Goal: Task Accomplishment & Management: Use online tool/utility

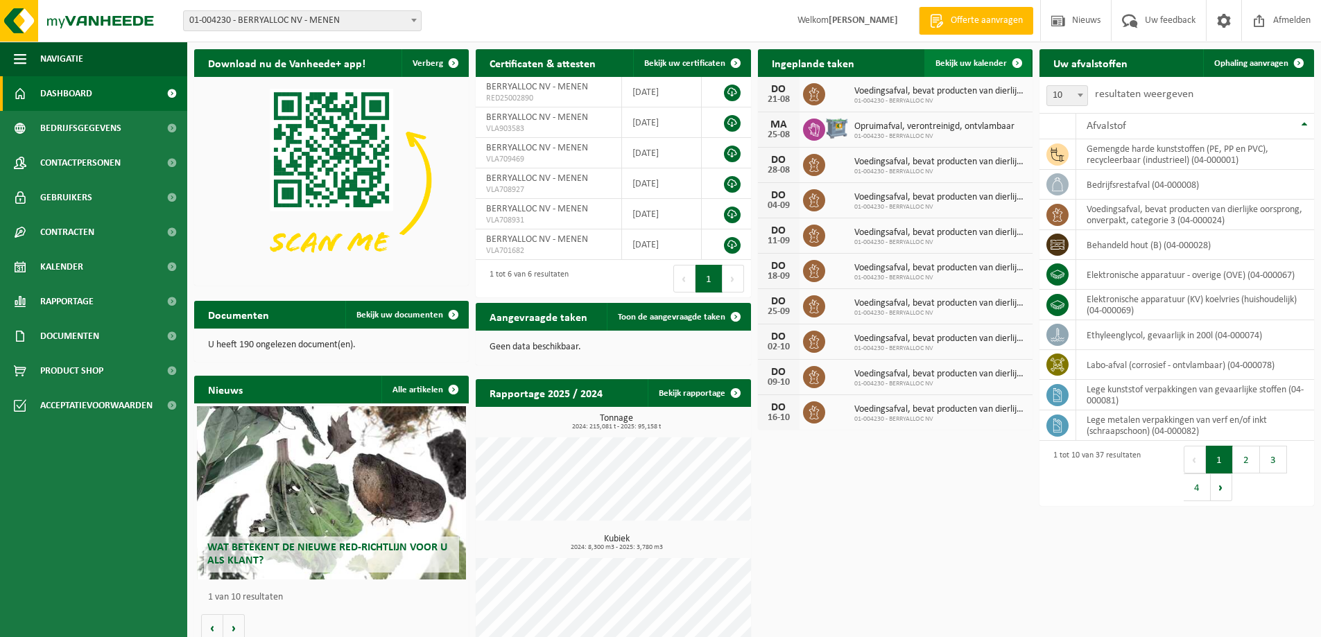
click at [950, 60] on span "Bekijk uw kalender" at bounding box center [970, 63] width 71 height 9
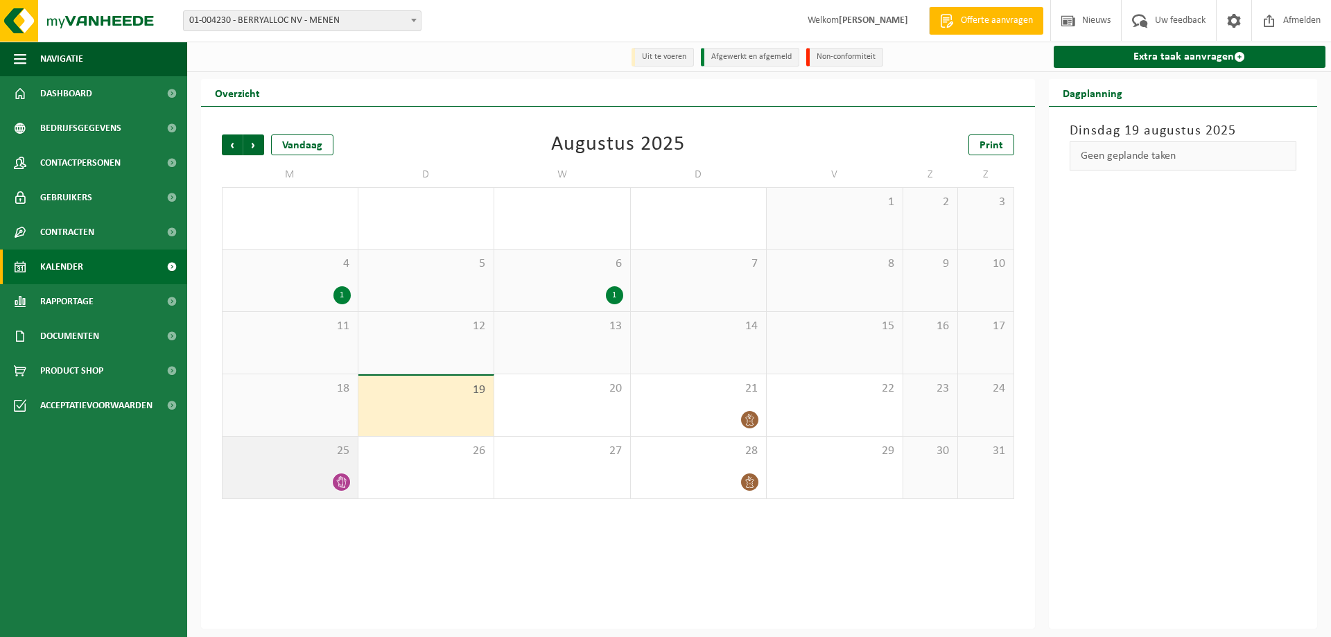
click at [344, 483] on icon at bounding box center [342, 482] width 12 height 12
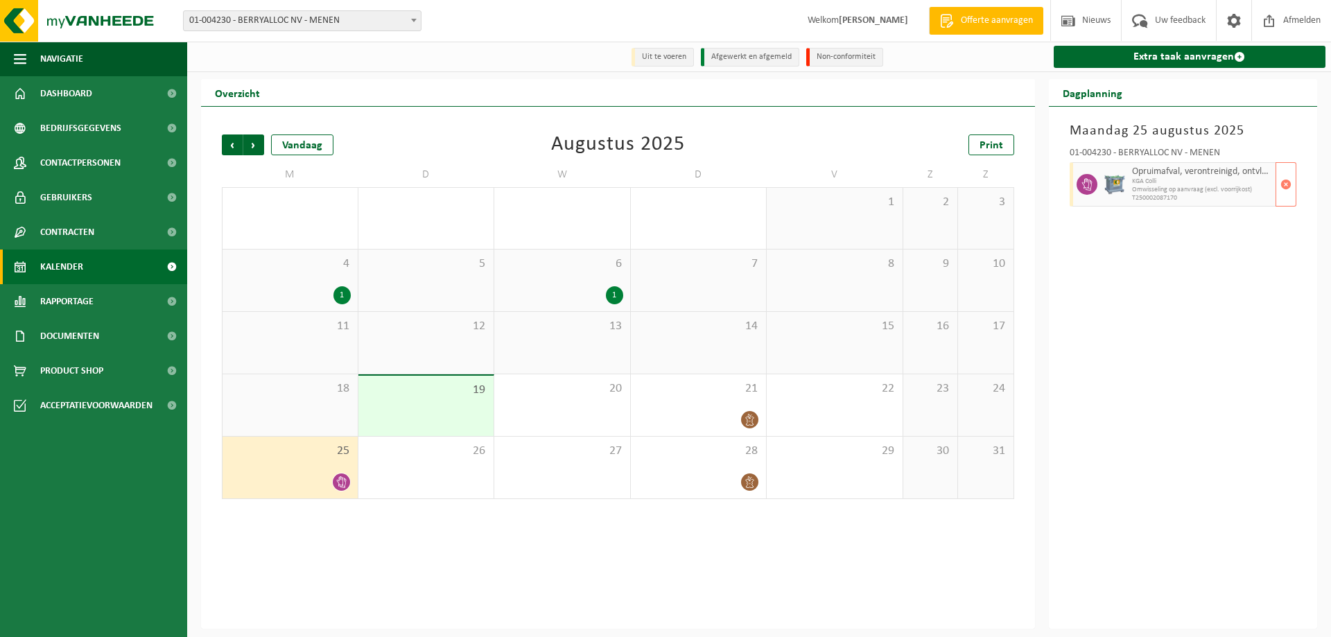
click at [1163, 193] on span "Omwisseling op aanvraag (excl. voorrijkost)" at bounding box center [1202, 190] width 141 height 8
click at [1162, 191] on span "Omwisseling op aanvraag (excl. voorrijkost)" at bounding box center [1202, 190] width 141 height 8
click at [1165, 163] on div "Opruimafval, verontreinigd, ontvlambaar KGA Colli Omwisseling op aanvraag (excl…" at bounding box center [1203, 184] width 148 height 44
click at [1165, 177] on span "Opruimafval, verontreinigd, ontvlambaar" at bounding box center [1202, 171] width 141 height 11
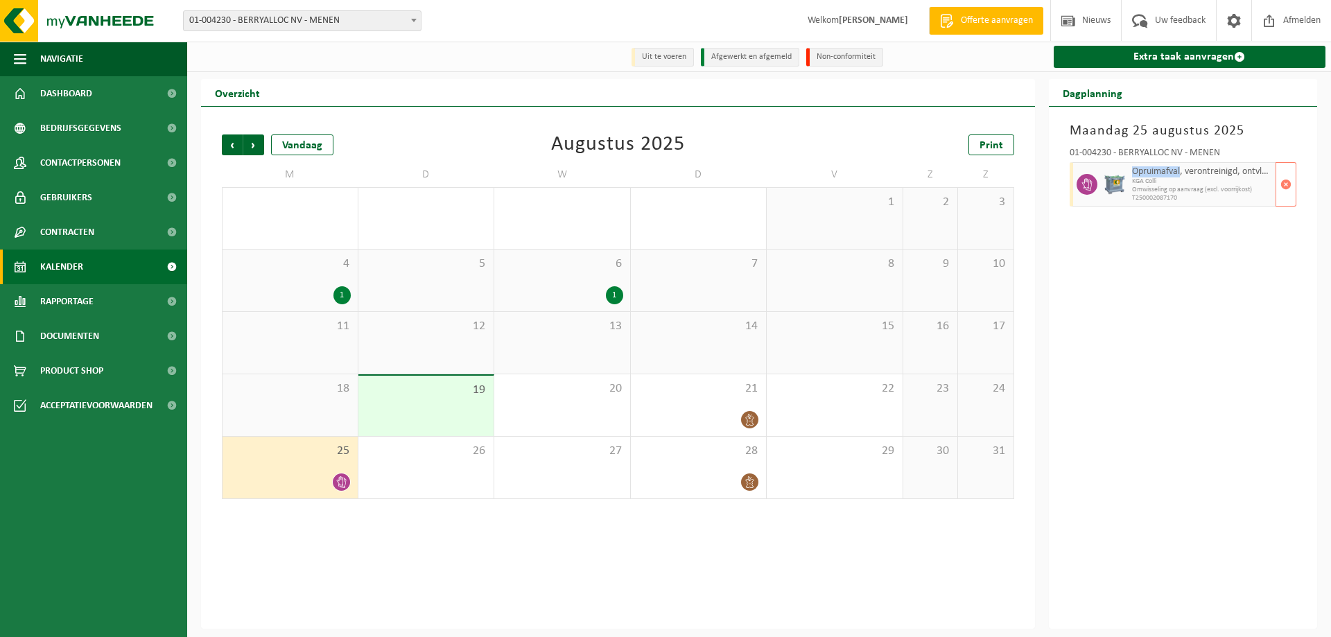
click at [1165, 177] on span "Opruimafval, verontreinigd, ontvlambaar" at bounding box center [1202, 171] width 141 height 11
click at [1084, 191] on icon at bounding box center [1087, 184] width 12 height 12
click at [89, 96] on span "Dashboard" at bounding box center [66, 93] width 52 height 35
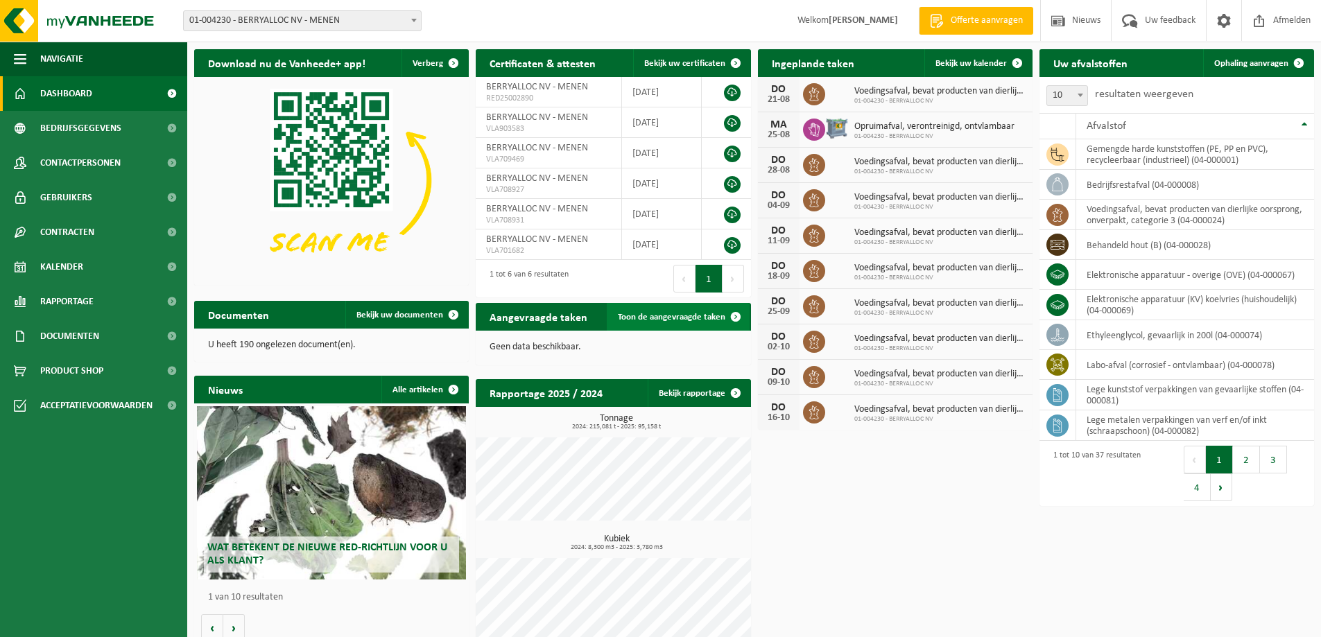
click at [691, 316] on span "Toon de aangevraagde taken" at bounding box center [671, 317] width 107 height 9
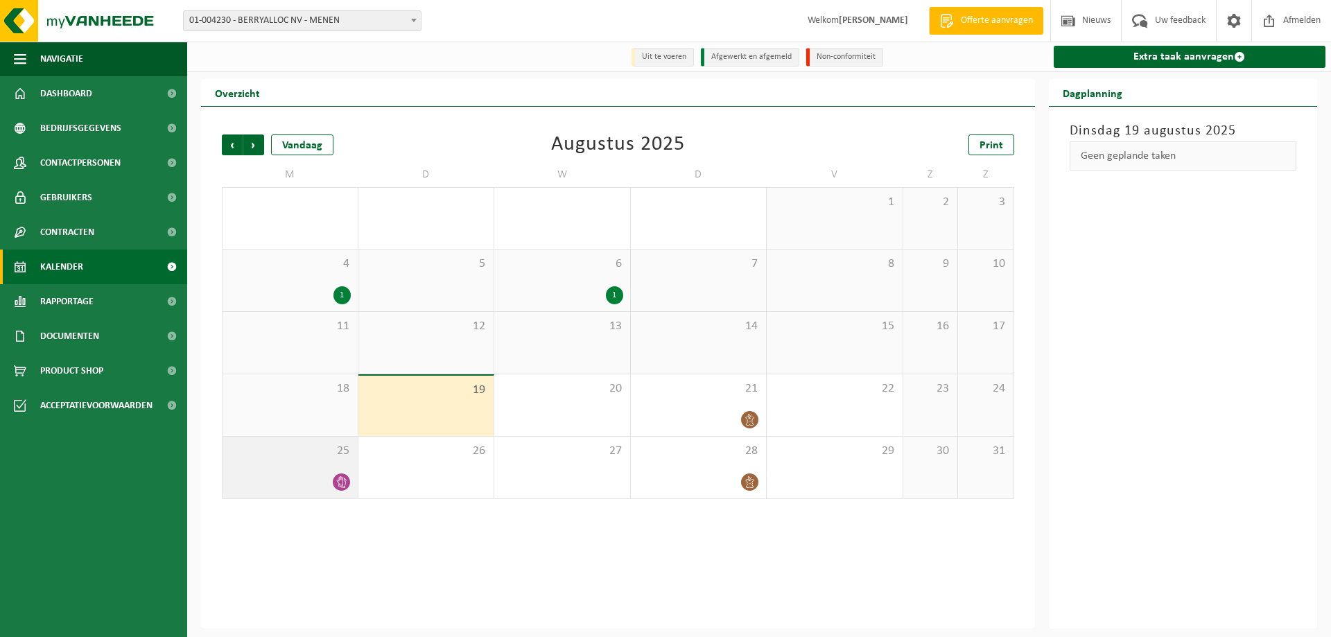
click at [309, 464] on div "25" at bounding box center [290, 468] width 135 height 62
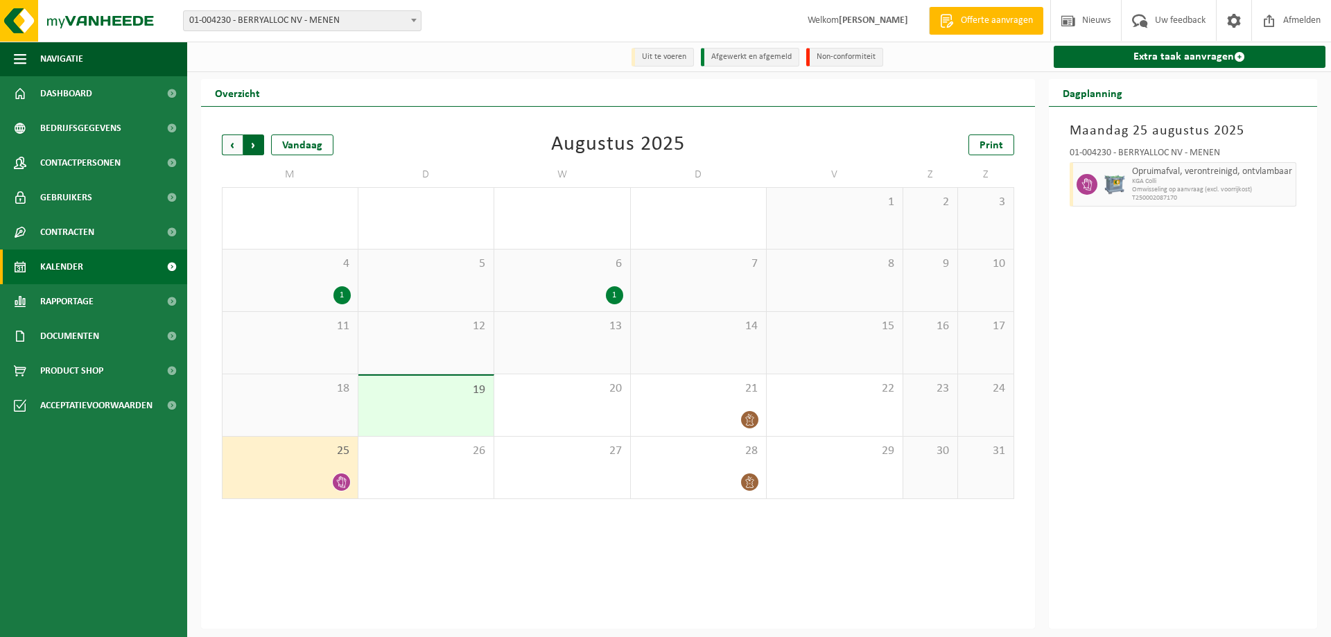
click at [236, 147] on span "Vorige" at bounding box center [232, 144] width 21 height 21
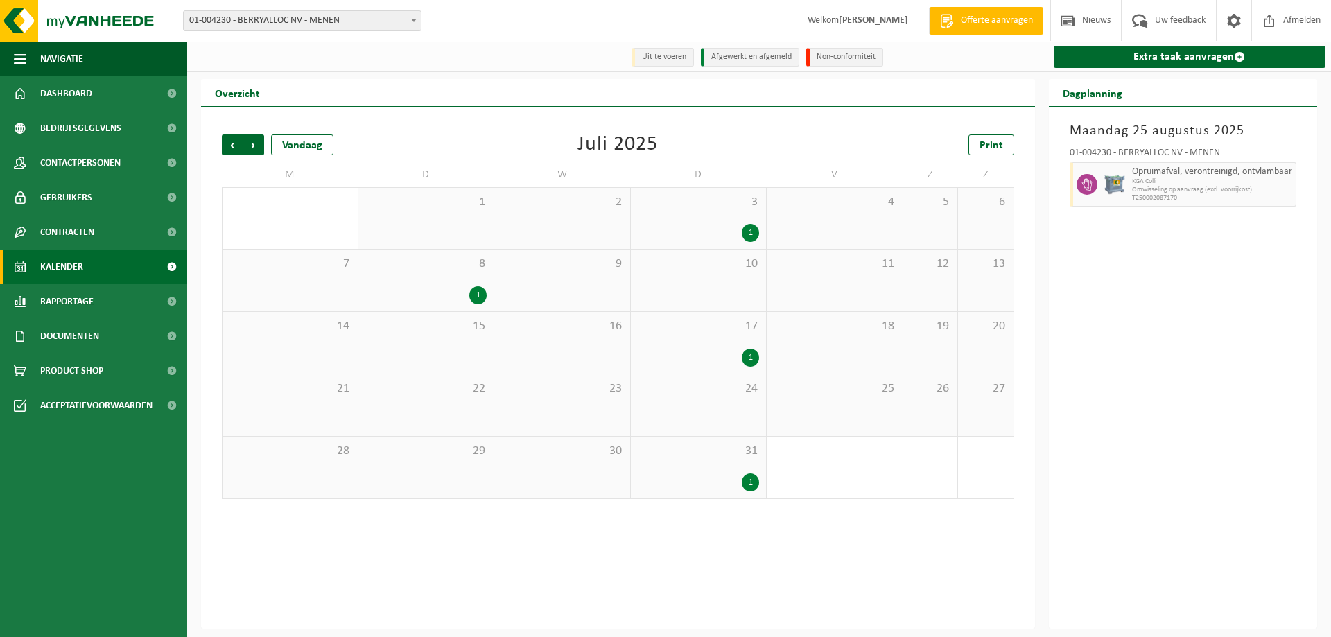
click at [747, 480] on div "1" at bounding box center [750, 483] width 17 height 18
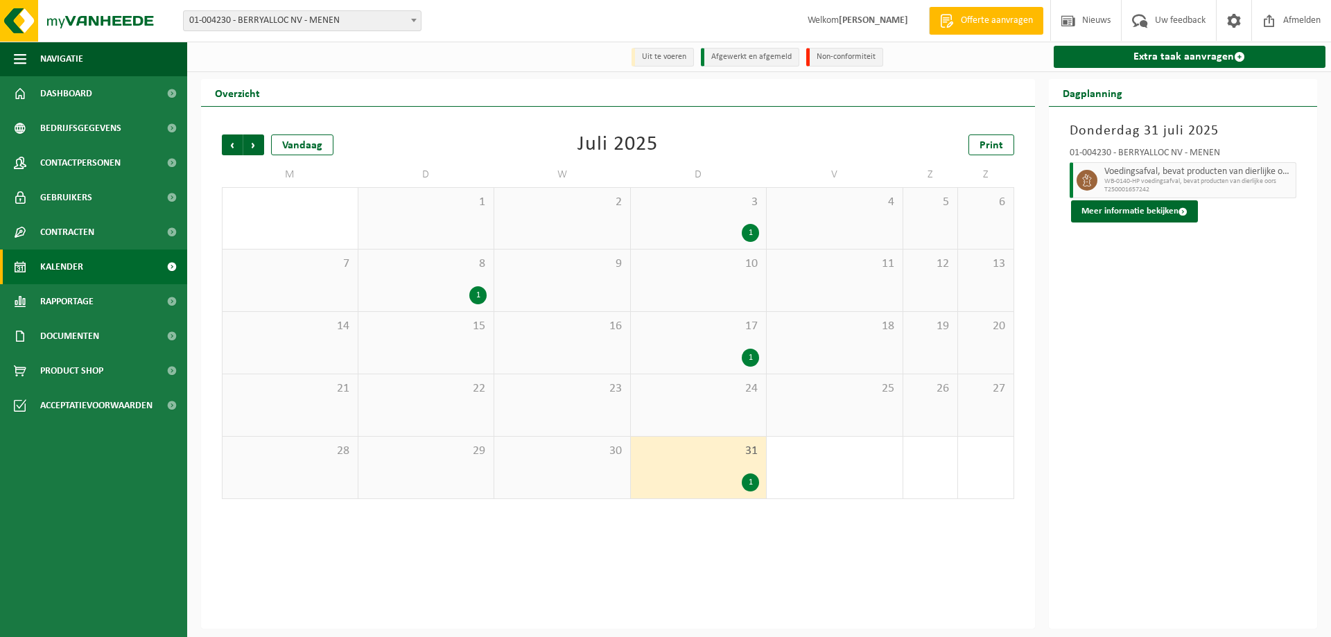
click at [738, 353] on div "1" at bounding box center [699, 358] width 122 height 18
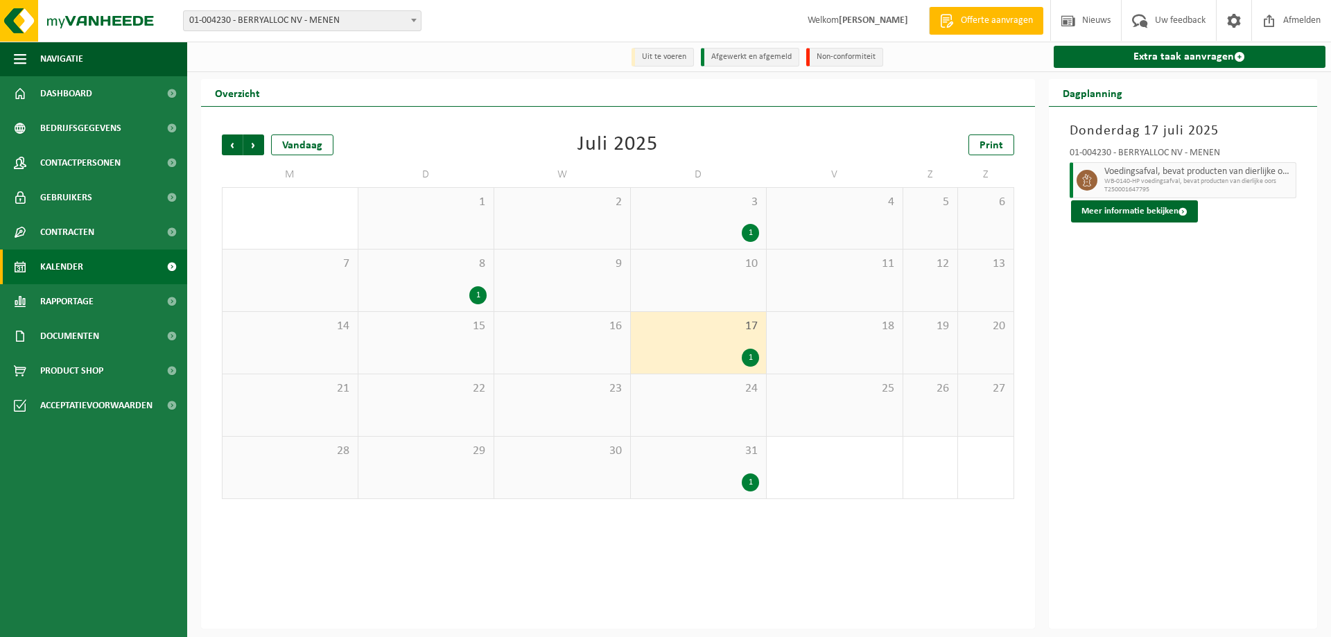
click at [547, 305] on div "9" at bounding box center [562, 281] width 136 height 62
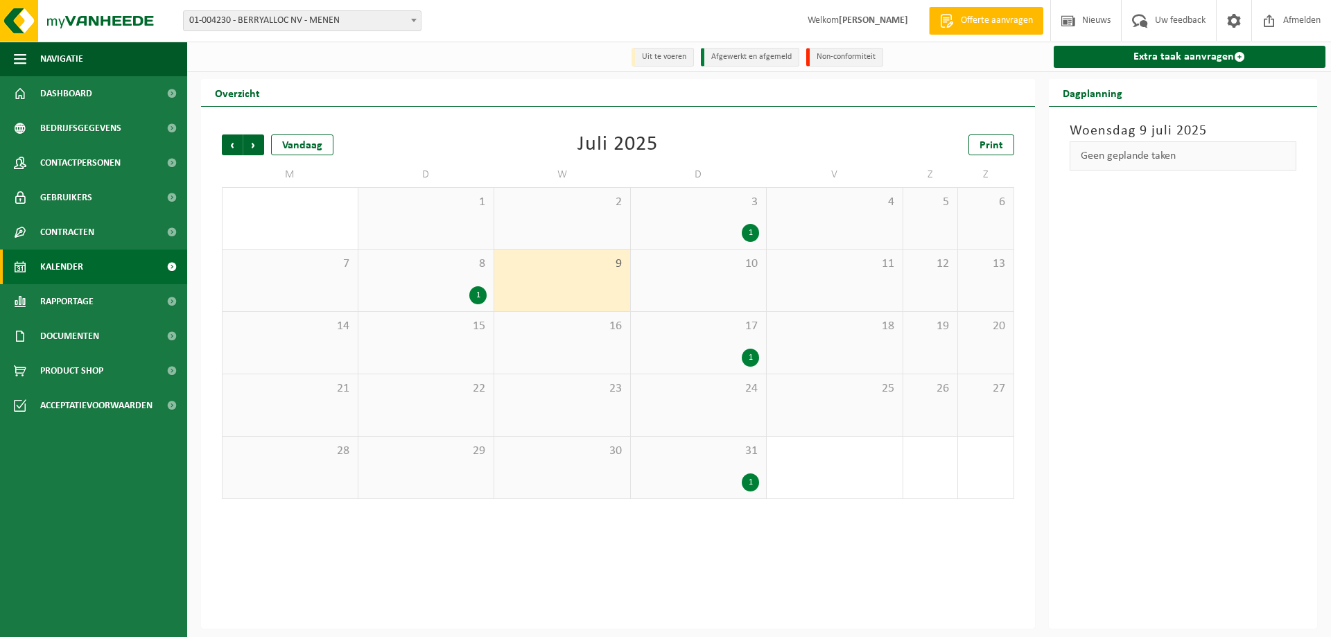
click at [463, 294] on div "1" at bounding box center [426, 295] width 122 height 18
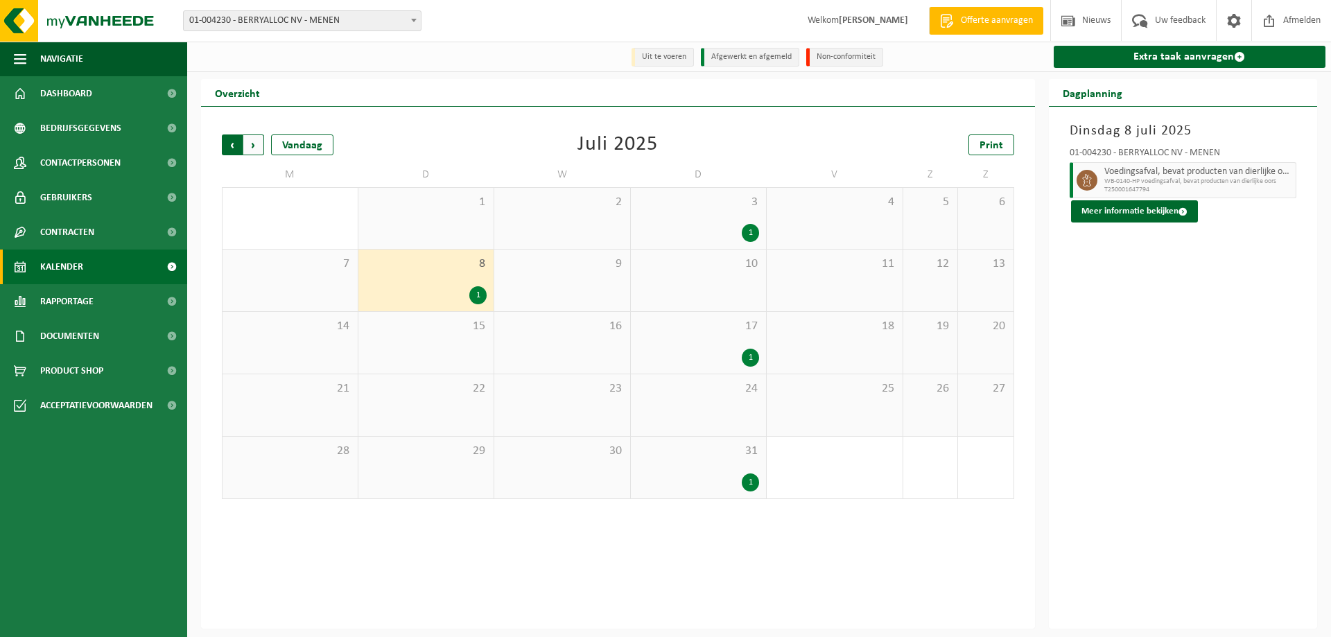
click at [258, 148] on span "Volgende" at bounding box center [253, 144] width 21 height 21
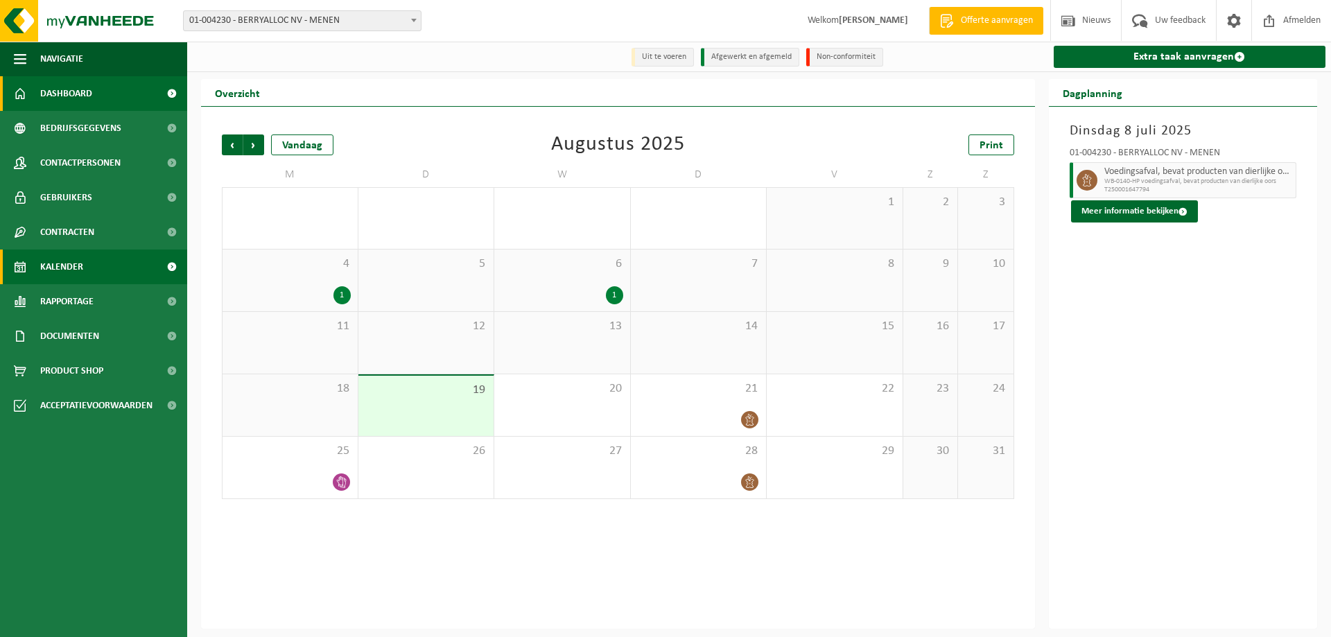
click at [73, 101] on span "Dashboard" at bounding box center [66, 93] width 52 height 35
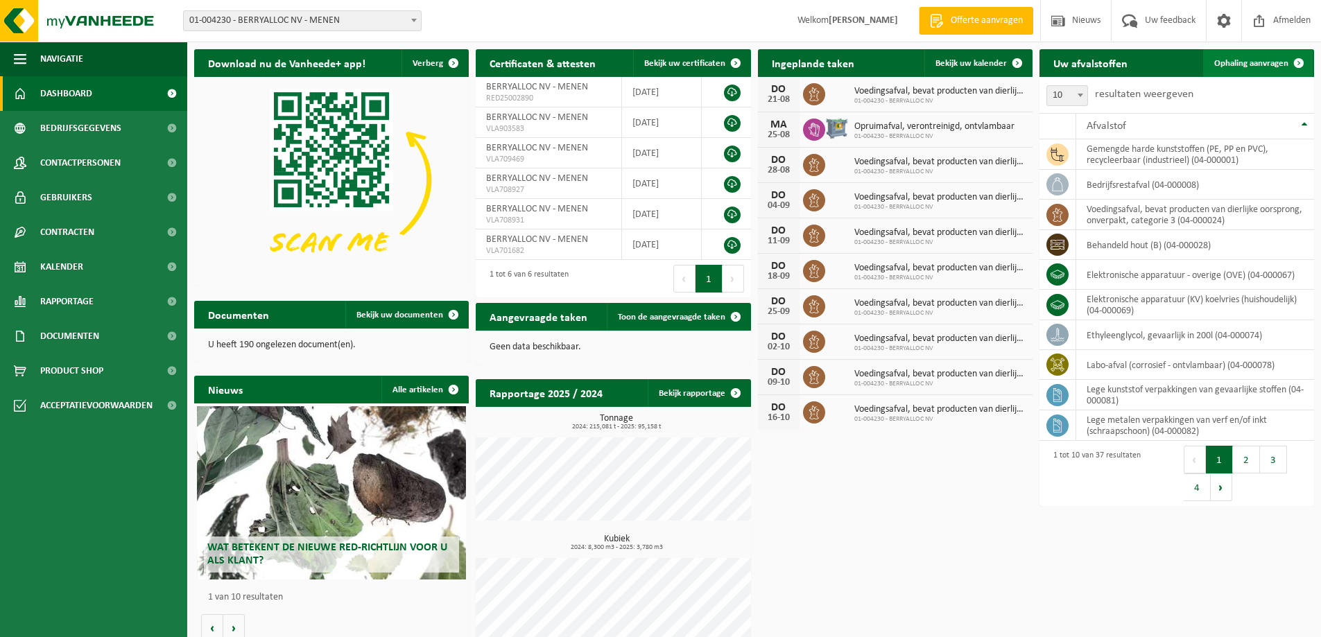
click at [1244, 56] on link "Ophaling aanvragen" at bounding box center [1258, 63] width 110 height 28
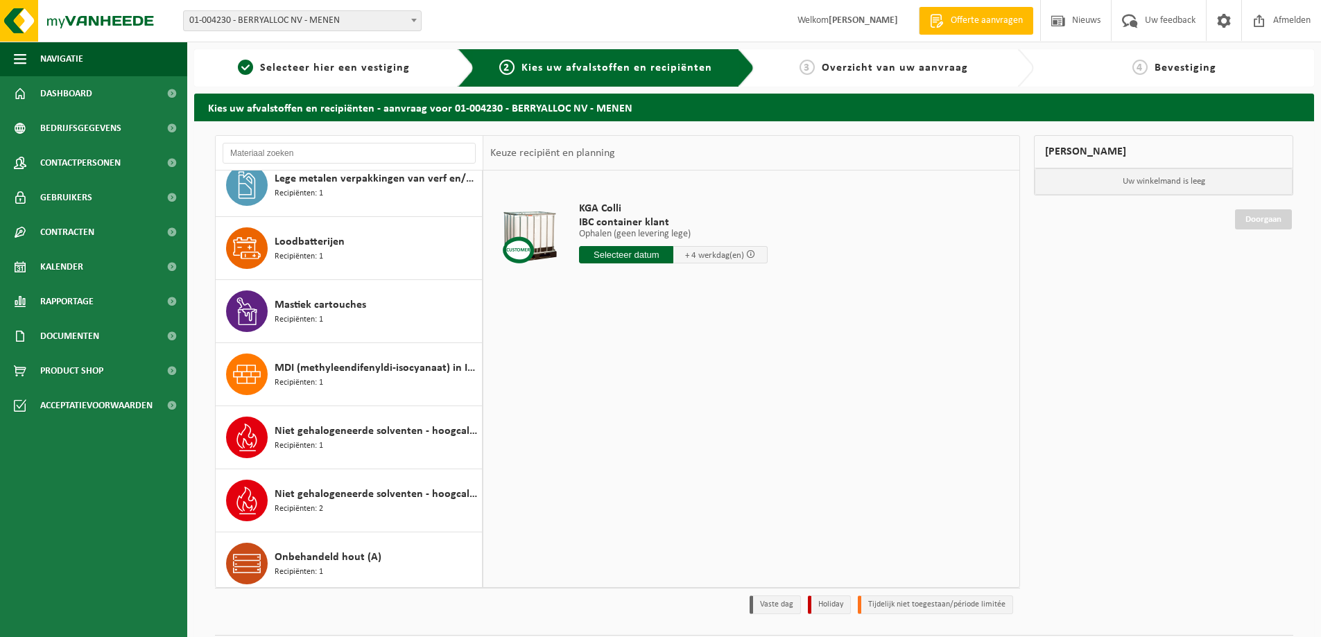
scroll to position [1179, 0]
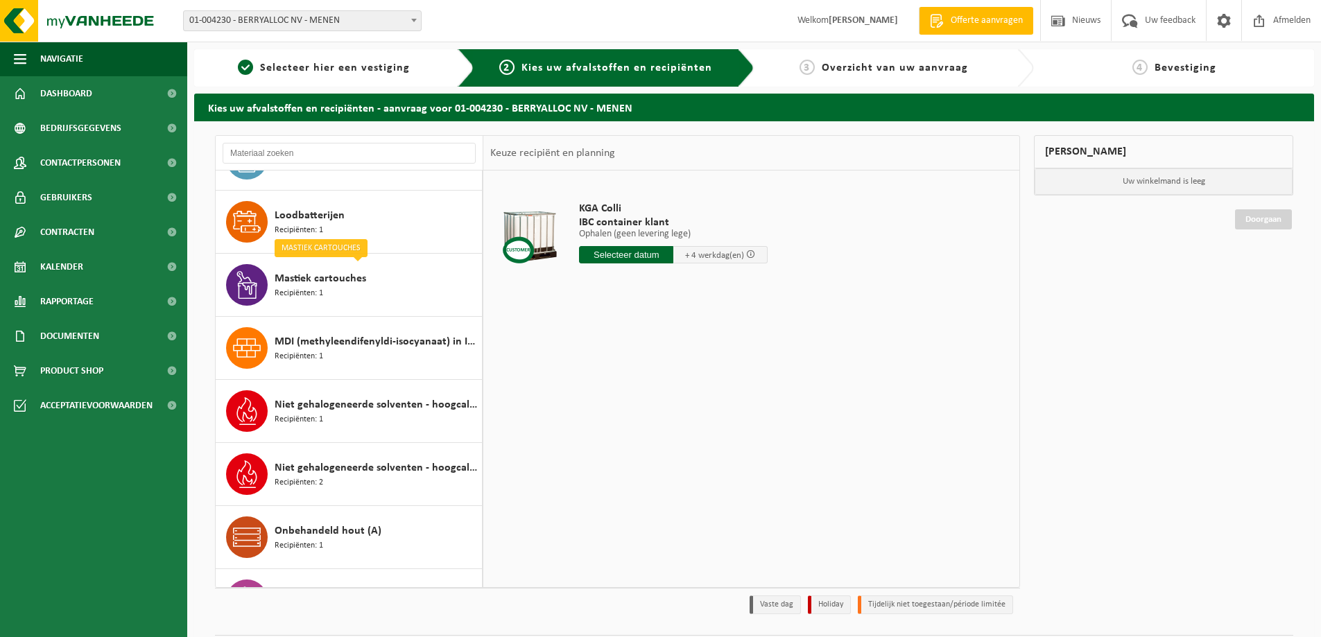
click at [374, 299] on div "Mastiek cartouches Recipiënten: 1" at bounding box center [377, 285] width 204 height 42
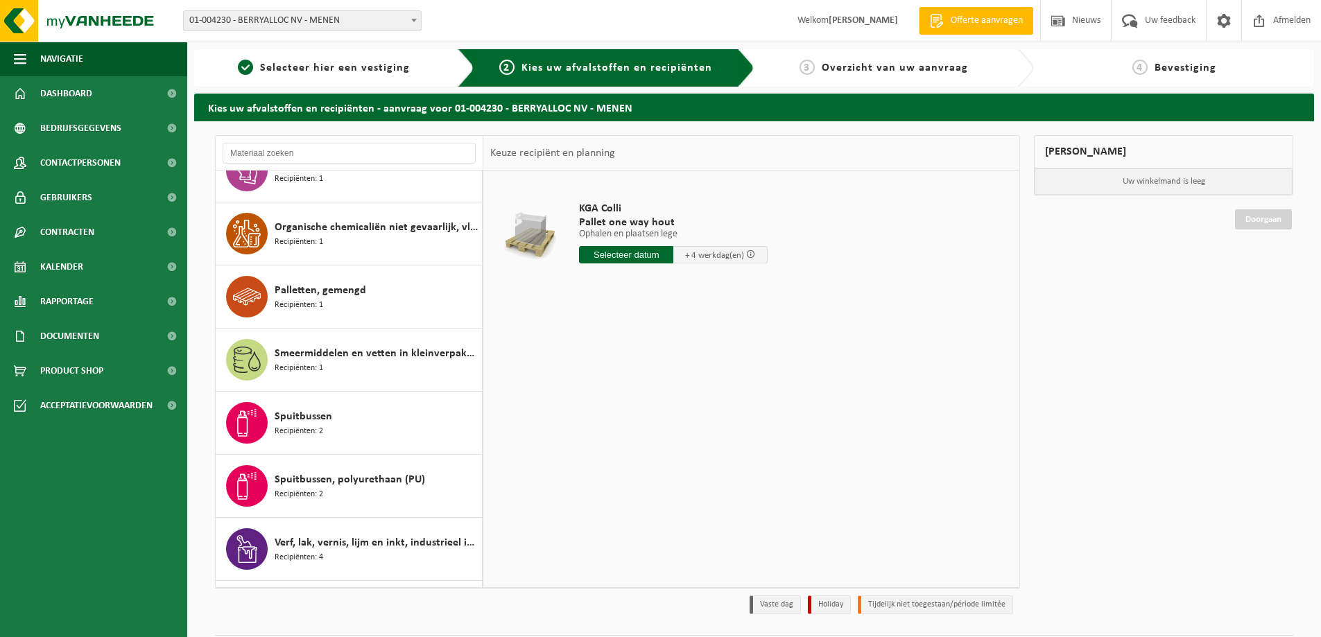
scroll to position [1678, 0]
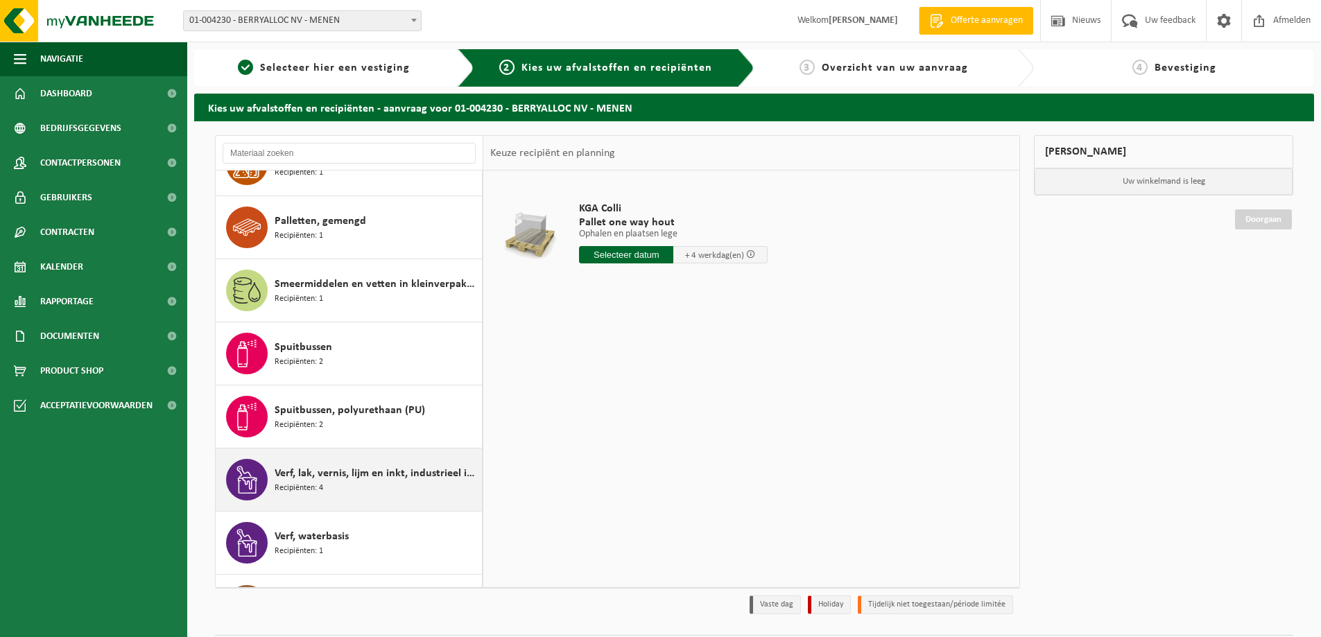
click at [440, 498] on div "Verf, lak, vernis, lijm en inkt, industrieel in kleinverpakking Recipiënten: 4" at bounding box center [377, 480] width 204 height 42
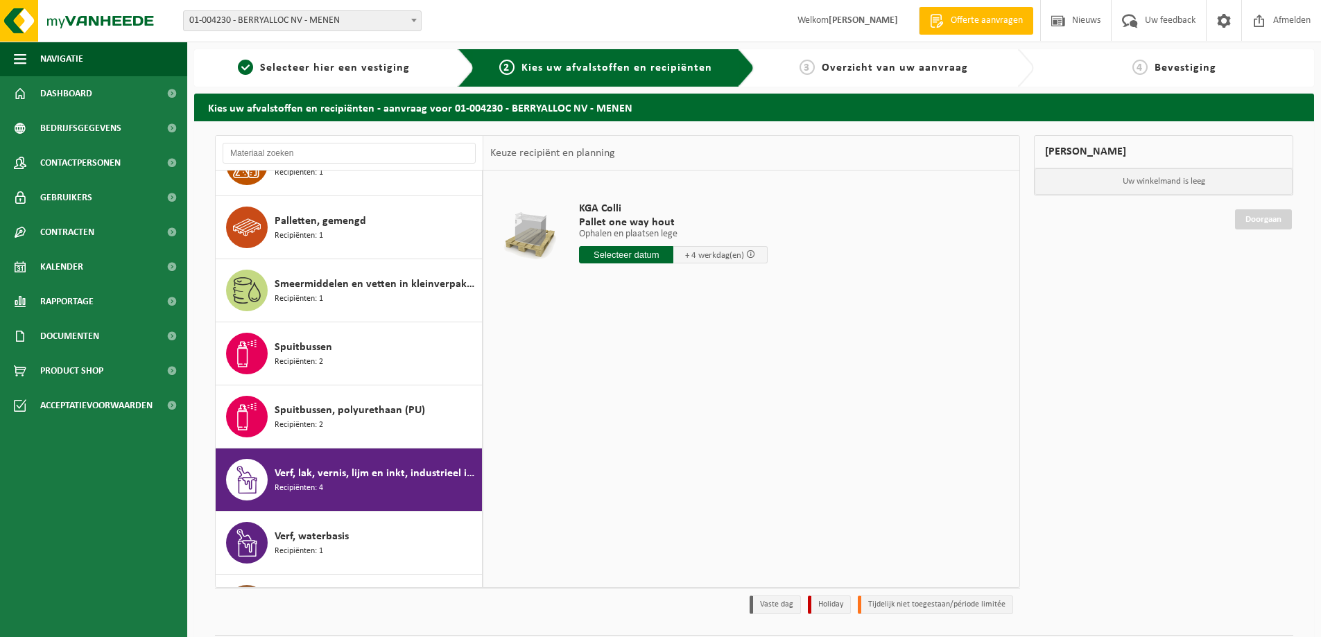
scroll to position [1854, 0]
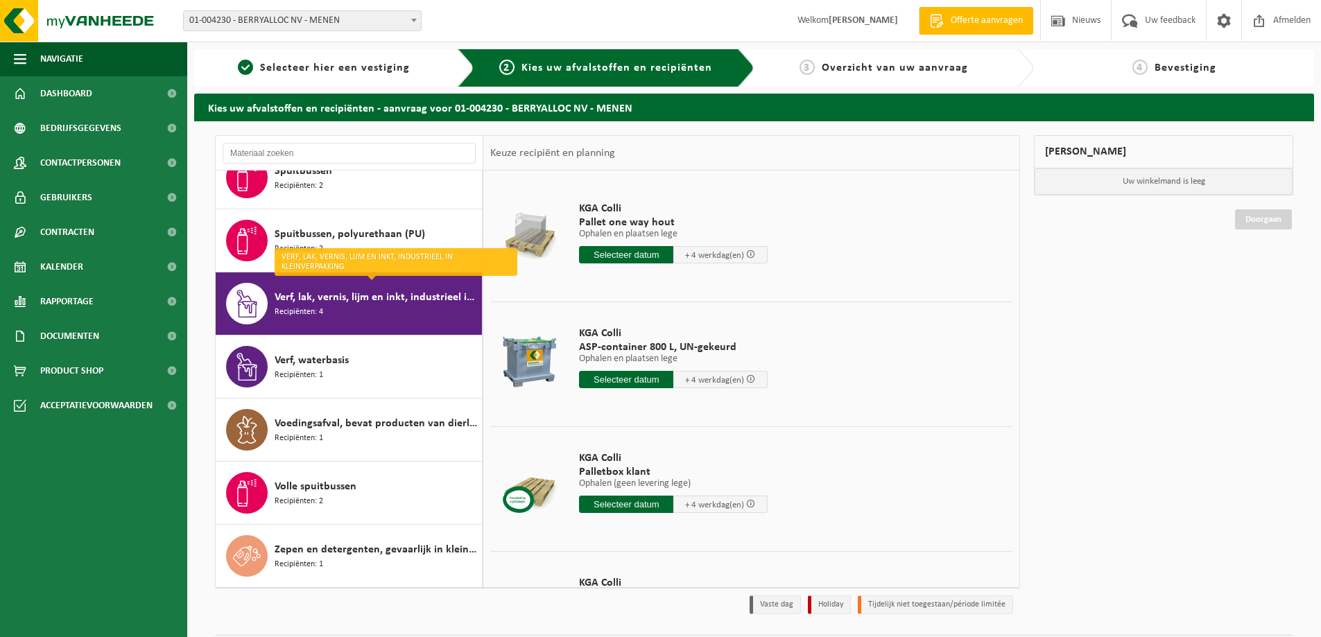
click at [620, 232] on p "Ophalen en plaatsen lege" at bounding box center [673, 234] width 189 height 10
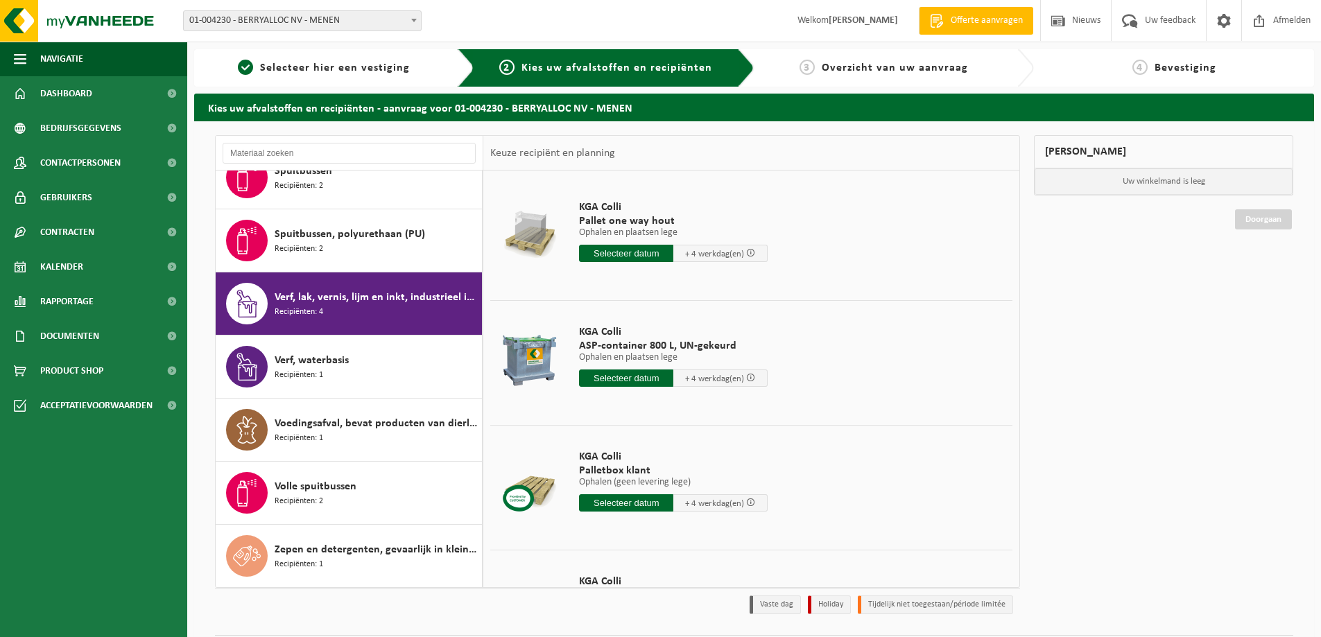
scroll to position [0, 0]
click at [627, 257] on input "text" at bounding box center [626, 254] width 94 height 17
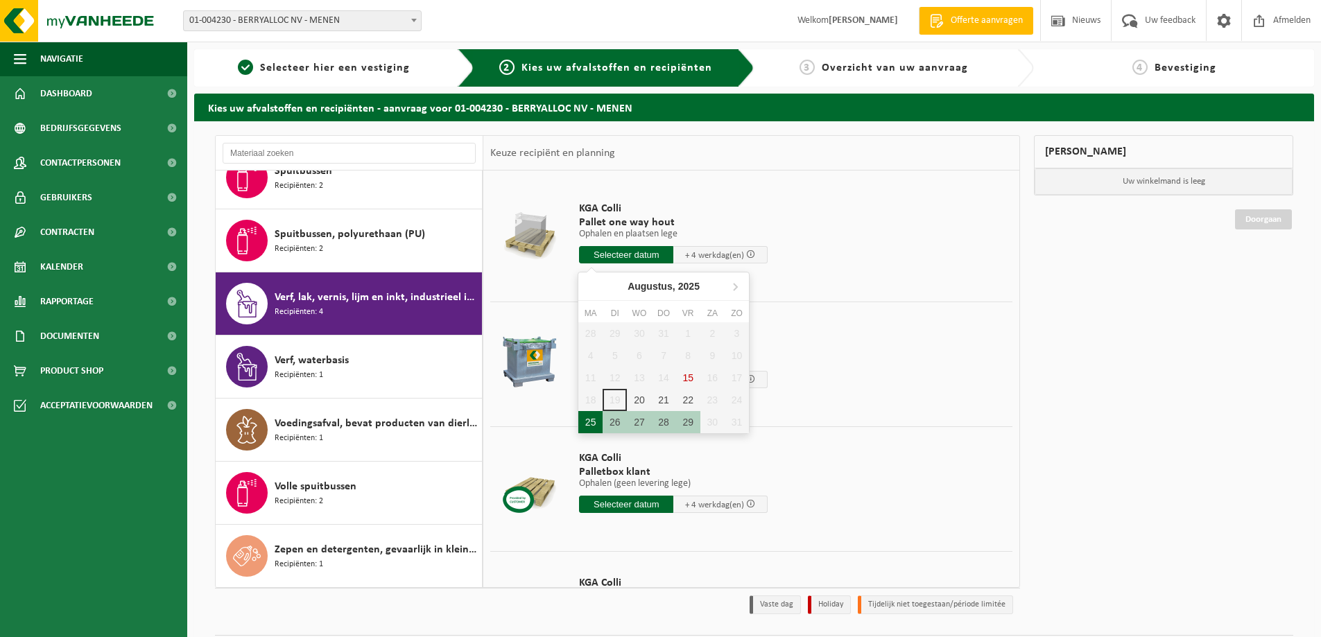
click at [582, 421] on div "25" at bounding box center [590, 422] width 24 height 22
type input "Van 2025-08-25"
type input "2025-08-25"
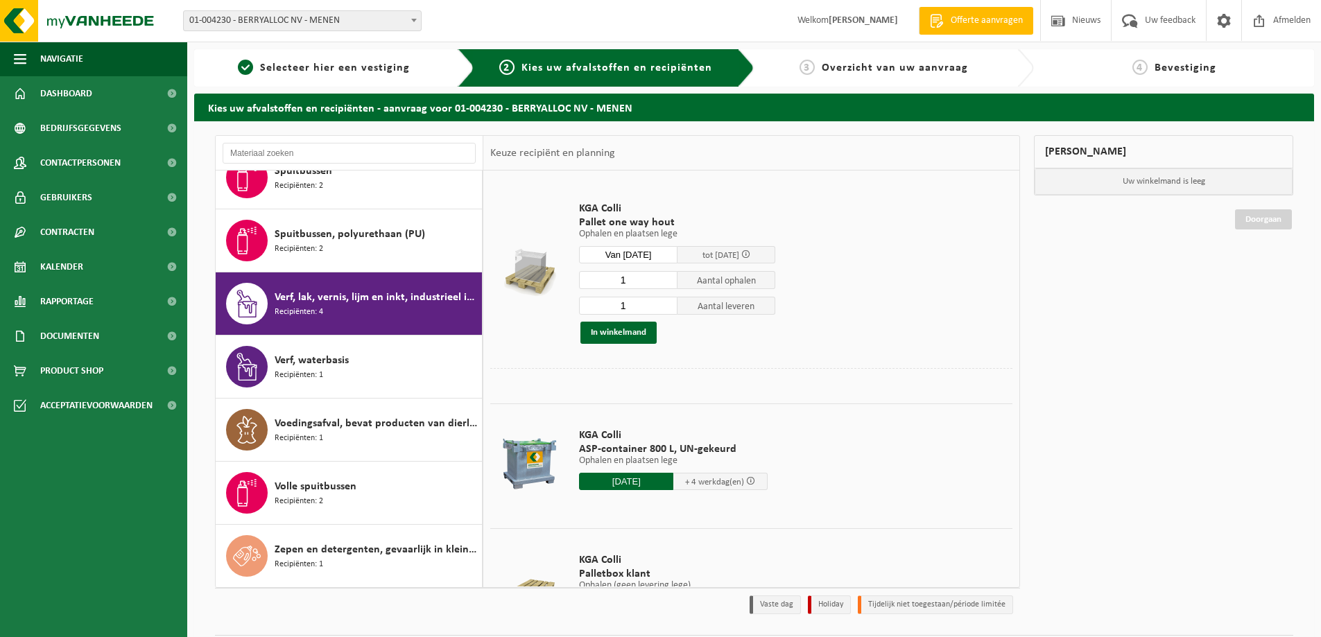
drag, startPoint x: 644, startPoint y: 302, endPoint x: 611, endPoint y: 302, distance: 32.6
click at [611, 302] on input "1" at bounding box center [628, 306] width 98 height 18
click at [633, 336] on button "In winkelmand" at bounding box center [618, 333] width 76 height 22
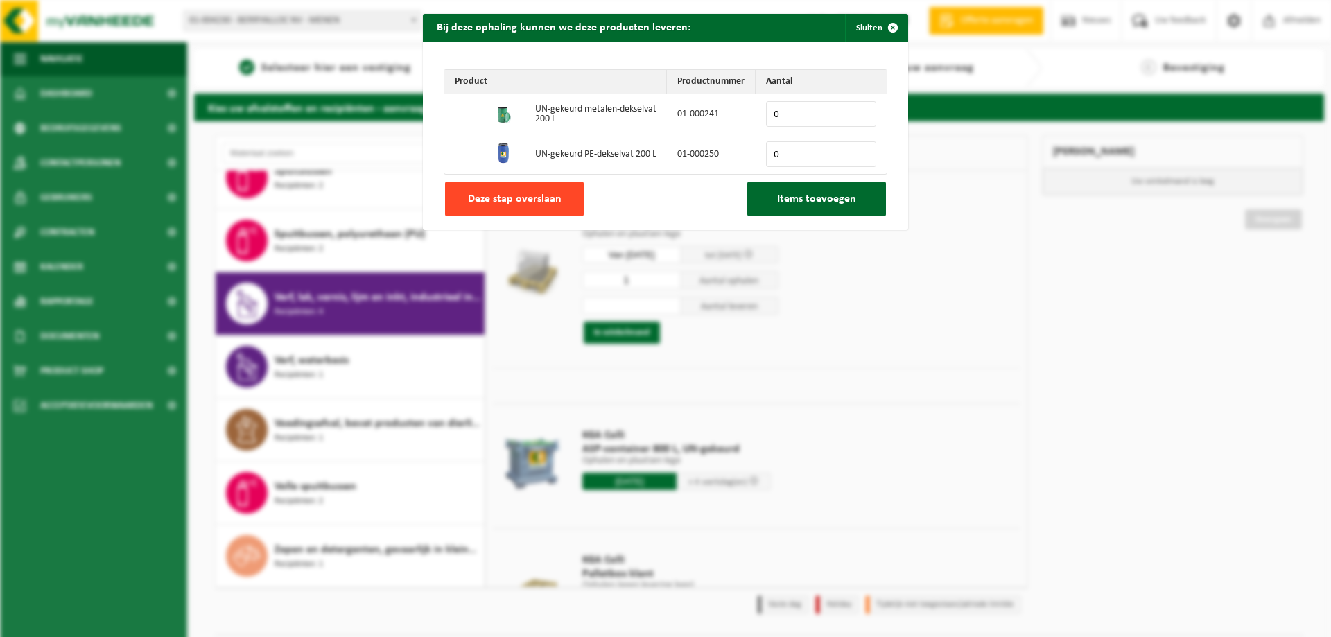
click at [563, 198] on button "Deze stap overslaan" at bounding box center [514, 199] width 139 height 35
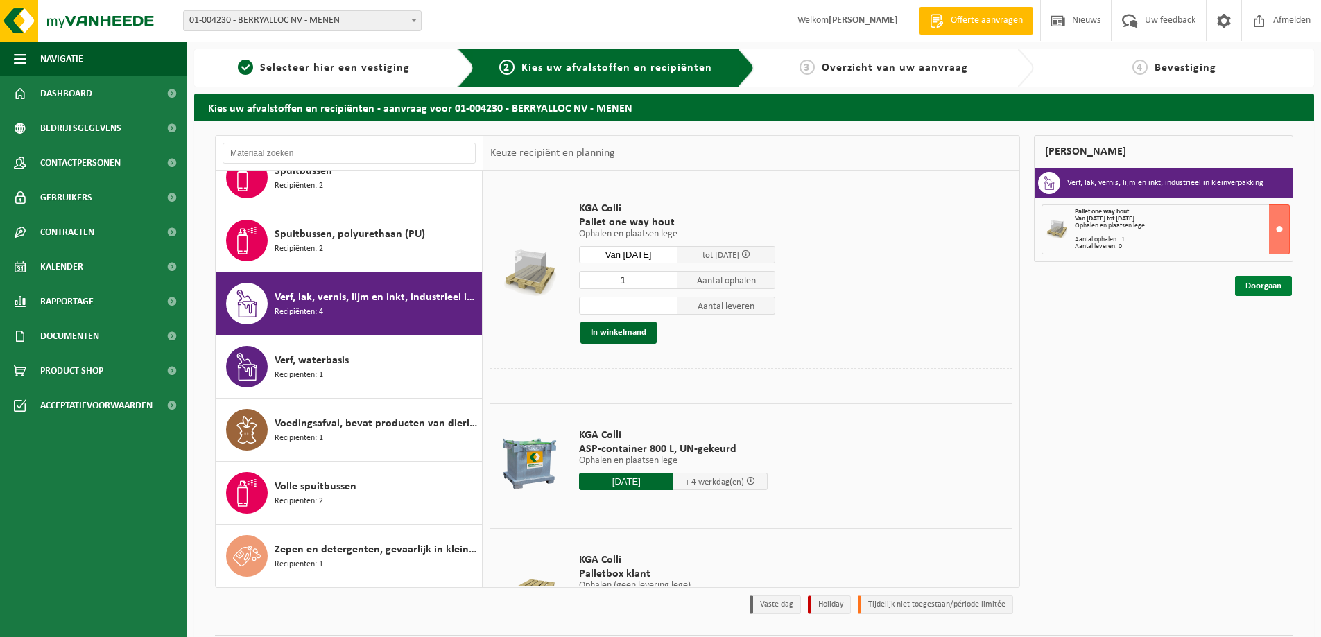
click at [1277, 286] on link "Doorgaan" at bounding box center [1263, 286] width 57 height 20
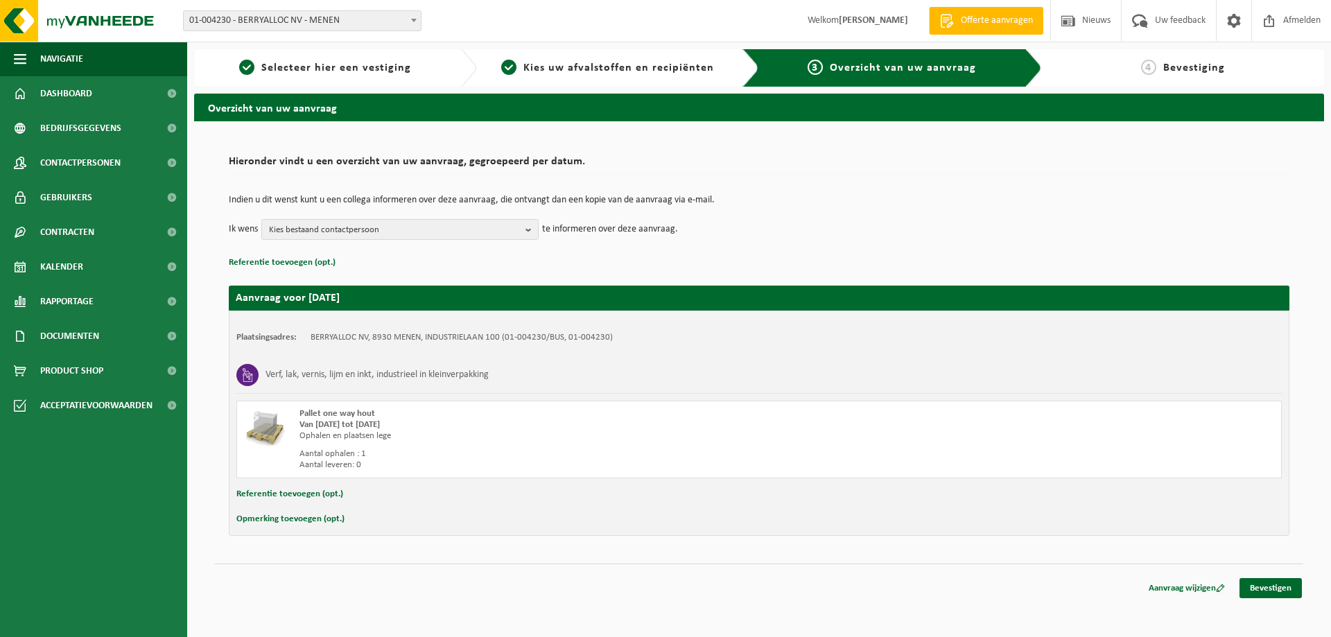
click at [288, 498] on button "Referentie toevoegen (opt.)" at bounding box center [289, 494] width 107 height 18
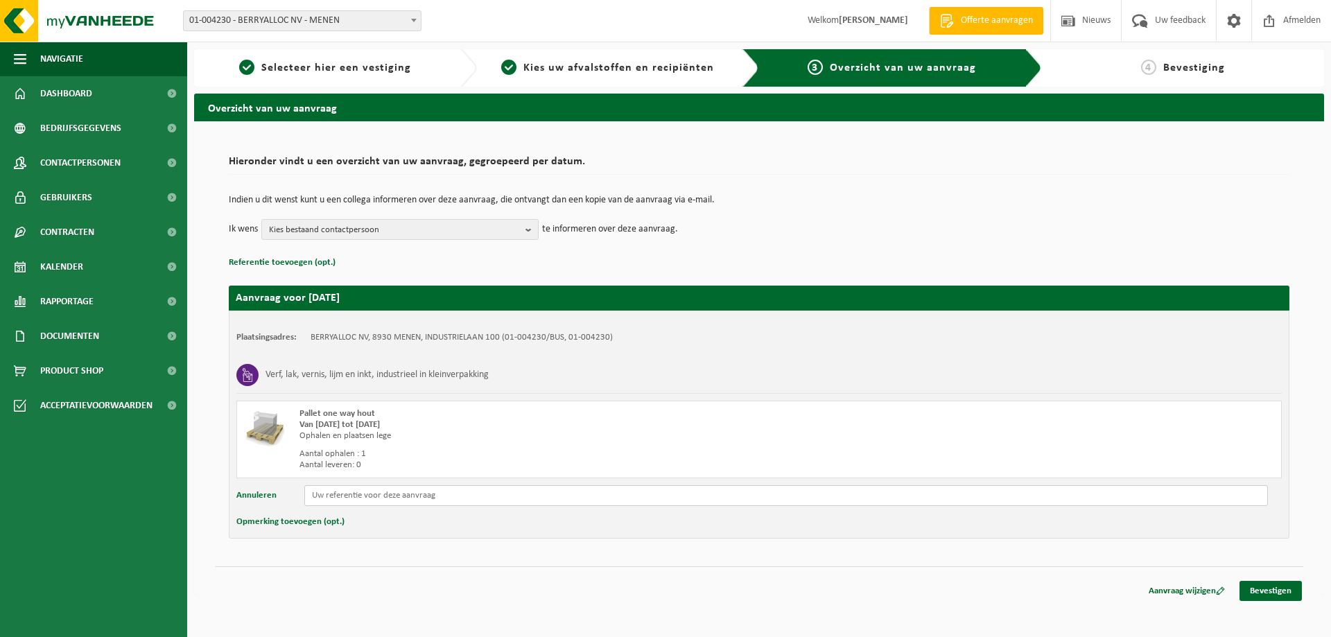
click at [347, 494] on input "text" at bounding box center [786, 495] width 964 height 21
paste input "Offerte Vanheede 25-17258 silicone"
type input "Offerte Vanheede 25-17258 silicone"
click at [1273, 592] on link "Bevestigen" at bounding box center [1271, 591] width 62 height 20
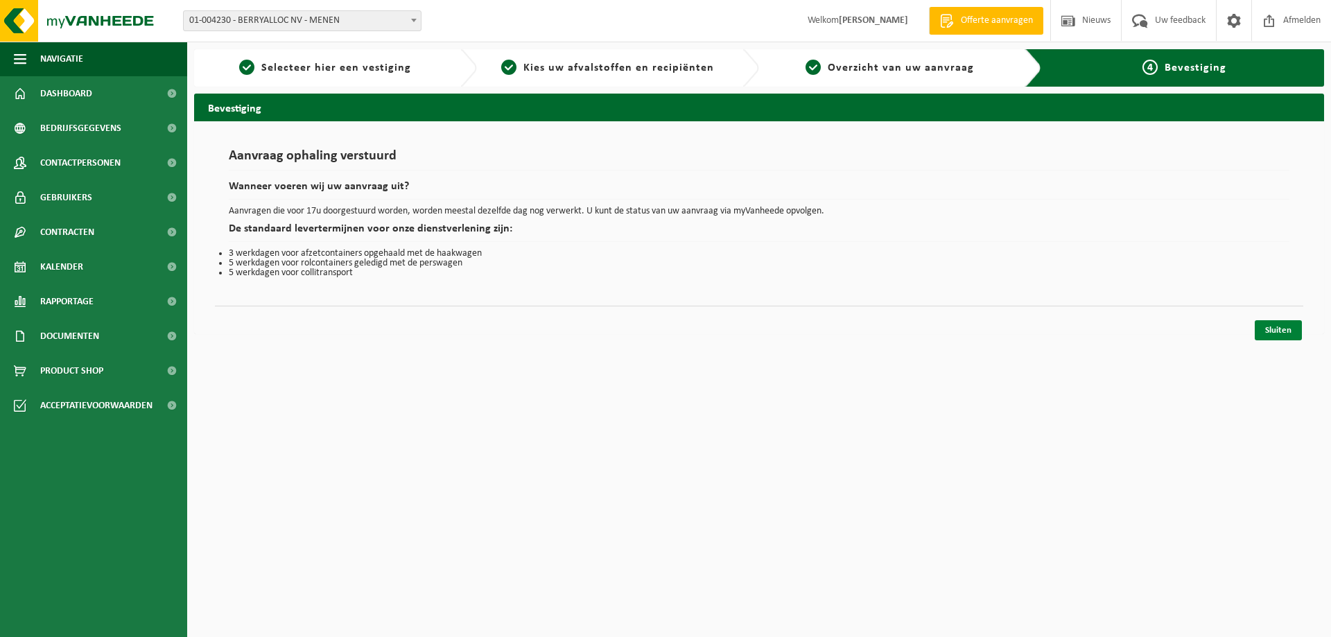
click at [1263, 331] on link "Sluiten" at bounding box center [1278, 330] width 47 height 20
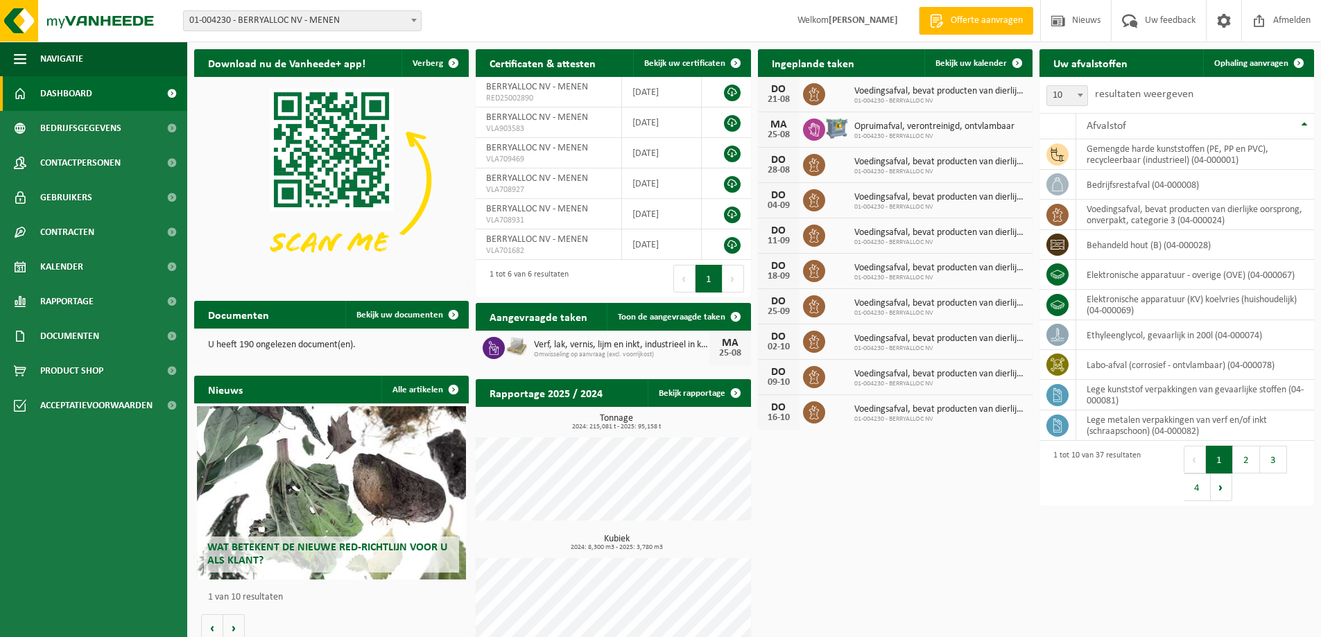
click at [901, 128] on span "Opruimafval, verontreinigd, ontvlambaar" at bounding box center [934, 126] width 160 height 11
